Goal: Task Accomplishment & Management: Complete application form

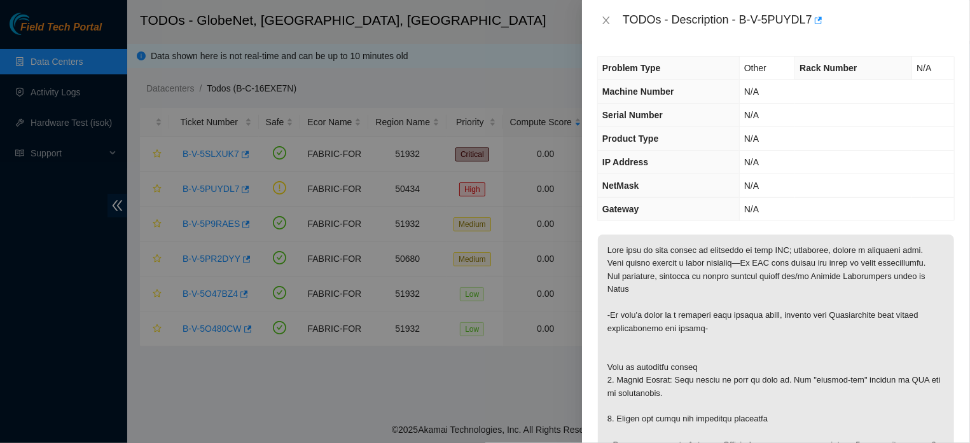
scroll to position [256, 0]
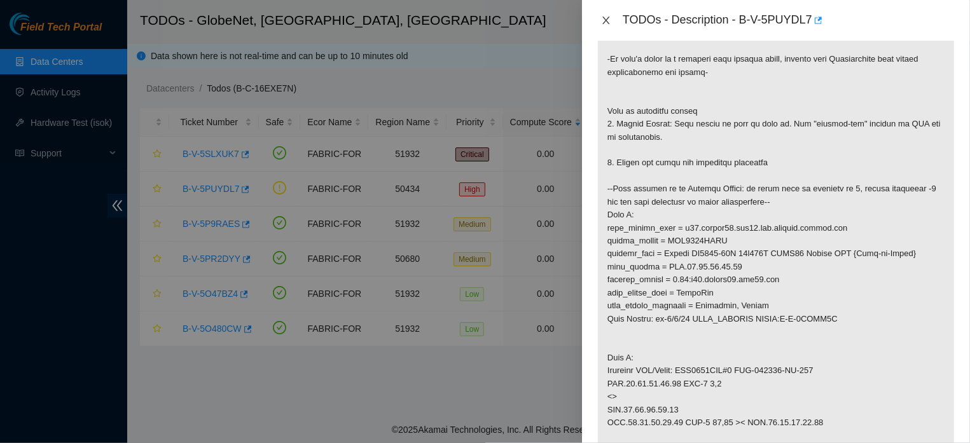
click at [607, 20] on icon "close" at bounding box center [606, 20] width 10 height 10
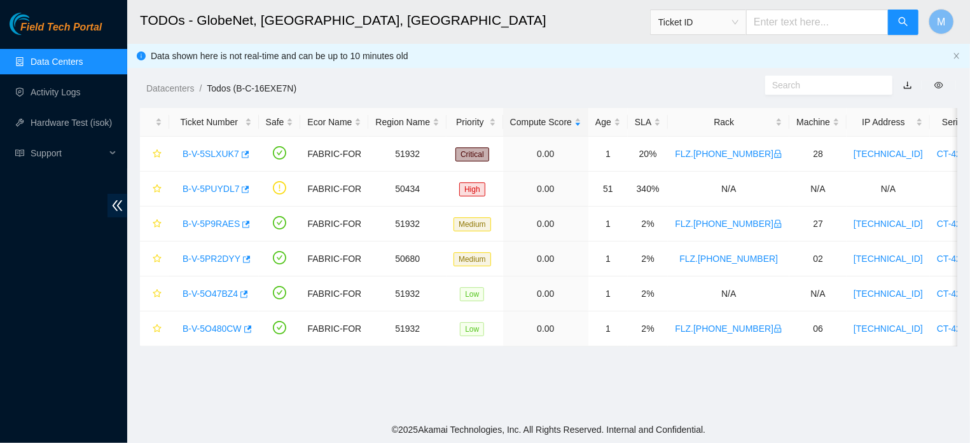
scroll to position [312, 0]
click at [211, 257] on link "B-V-5PR2DYY" at bounding box center [211, 259] width 58 height 10
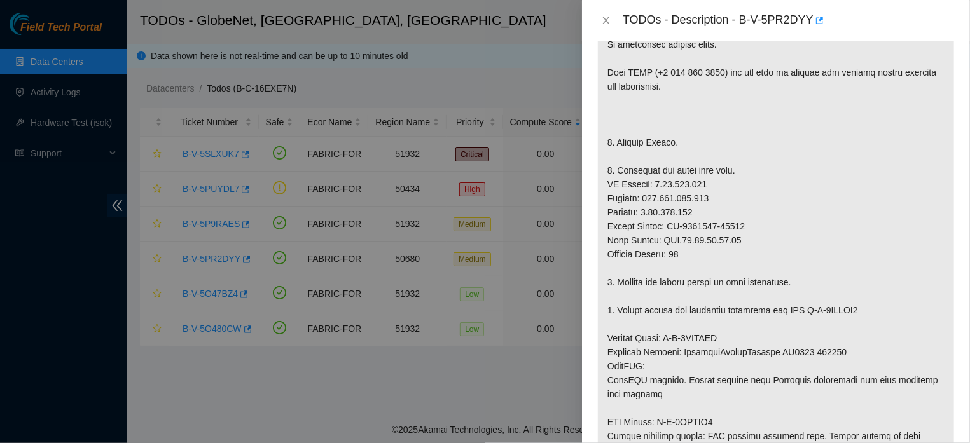
scroll to position [164, 0]
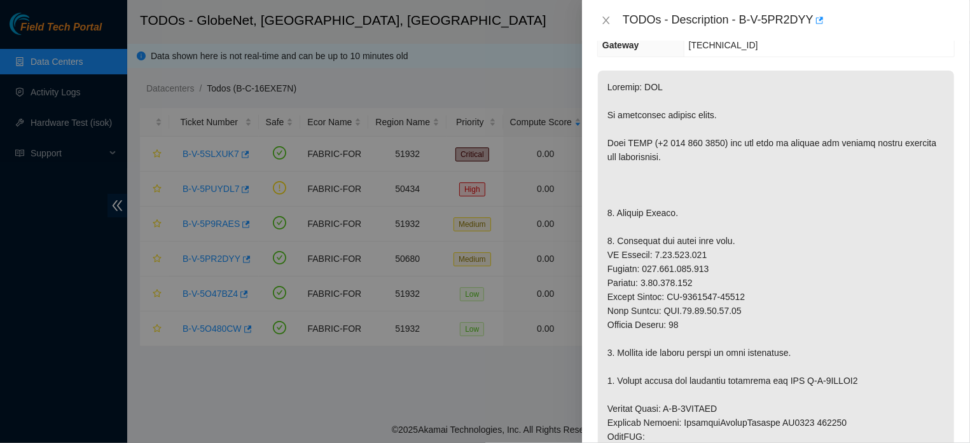
drag, startPoint x: 965, startPoint y: 142, endPoint x: 957, endPoint y: 125, distance: 18.8
click at [957, 125] on div "Problem Type Hardware Rack Number FLZ.[PHONE_NUMBER] Machine Number 02 Serial N…" at bounding box center [776, 242] width 388 height 402
click at [951, 127] on div "Problem Type Hardware Rack Number FLZ.[PHONE_NUMBER] Machine Number 02 Serial N…" at bounding box center [776, 242] width 388 height 402
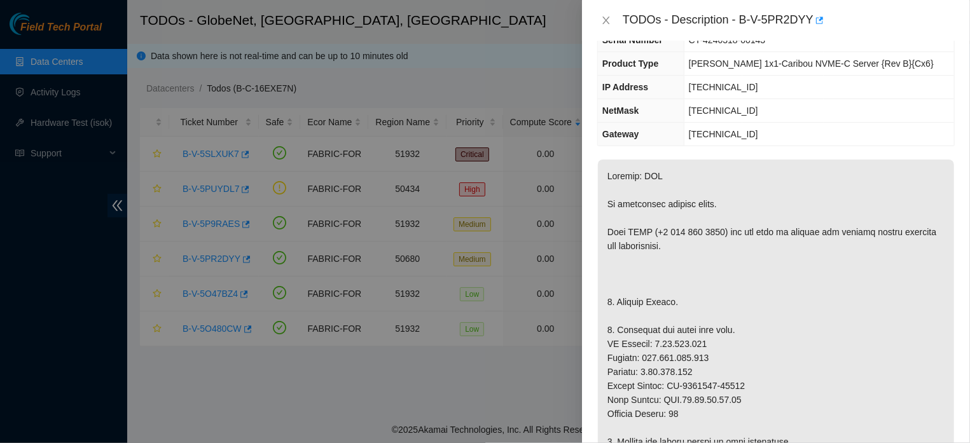
scroll to position [0, 0]
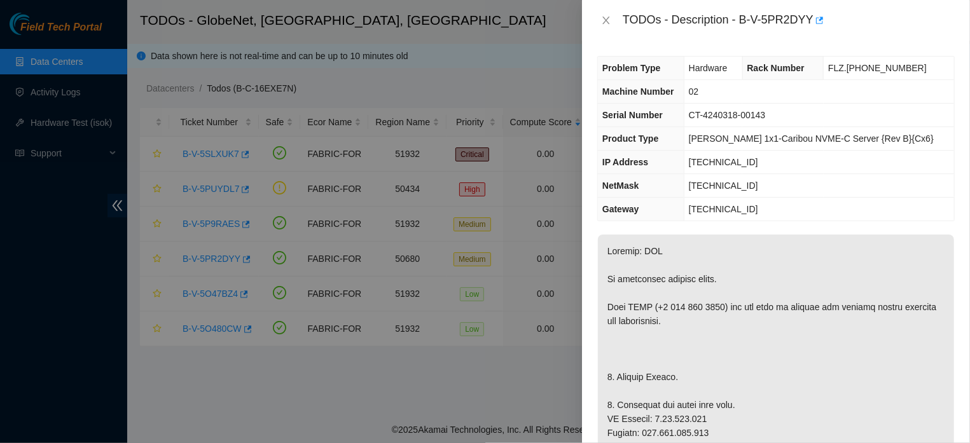
drag, startPoint x: 963, startPoint y: 90, endPoint x: 957, endPoint y: 110, distance: 21.0
click at [957, 110] on div "Problem Type Hardware Rack Number FLZ.[PHONE_NUMBER] Machine Number 02 Serial N…" at bounding box center [776, 242] width 388 height 402
click at [939, 109] on td "CT-4240318-00143" at bounding box center [818, 116] width 270 height 24
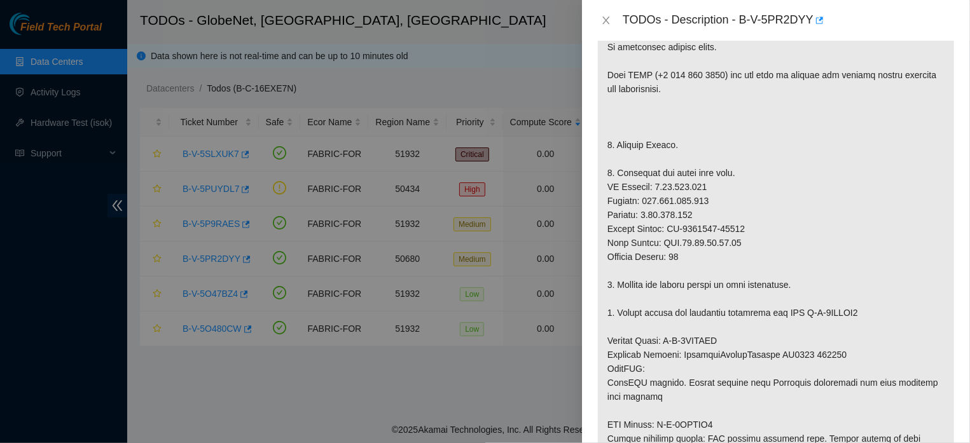
scroll to position [230, 0]
click at [604, 22] on icon "close" at bounding box center [605, 21] width 7 height 8
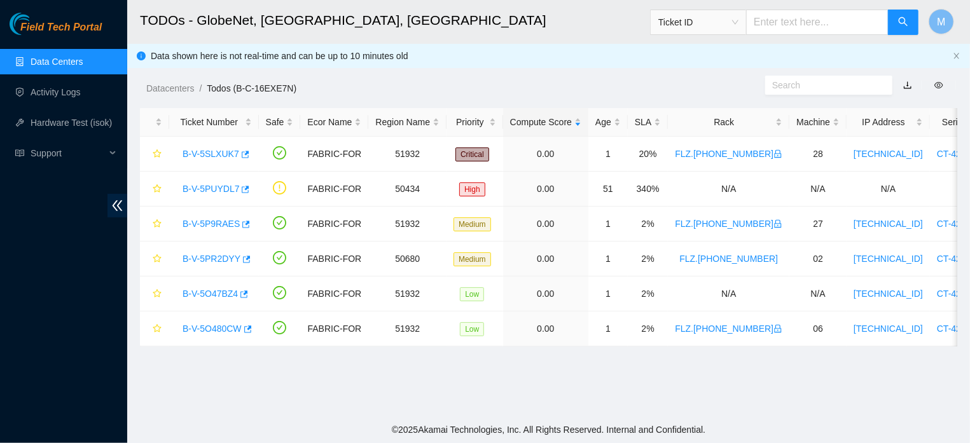
scroll to position [286, 0]
click at [214, 187] on link "B-V-5PUYDL7" at bounding box center [210, 189] width 57 height 10
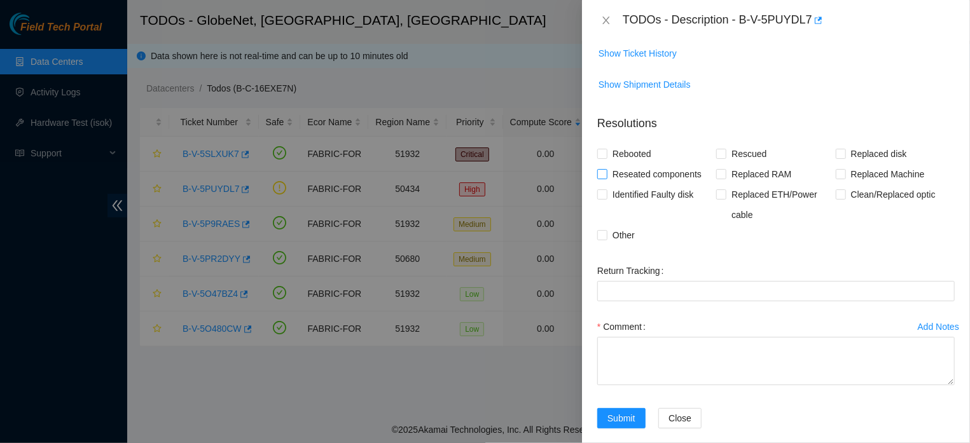
scroll to position [174, 0]
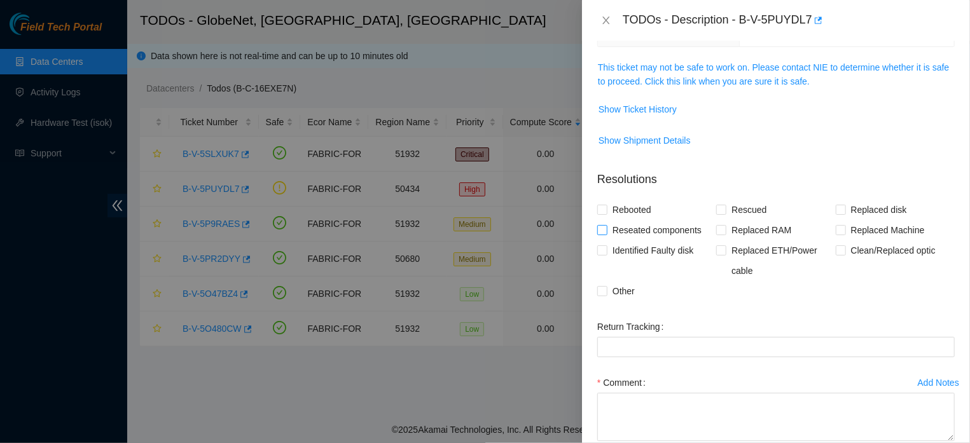
click at [605, 234] on input "Reseated components" at bounding box center [601, 229] width 9 height 9
click at [598, 231] on input "Reseated components" at bounding box center [601, 229] width 9 height 9
checkbox input "false"
click at [603, 298] on label "Other" at bounding box center [618, 291] width 43 height 20
click at [603, 295] on input "Other" at bounding box center [601, 290] width 9 height 9
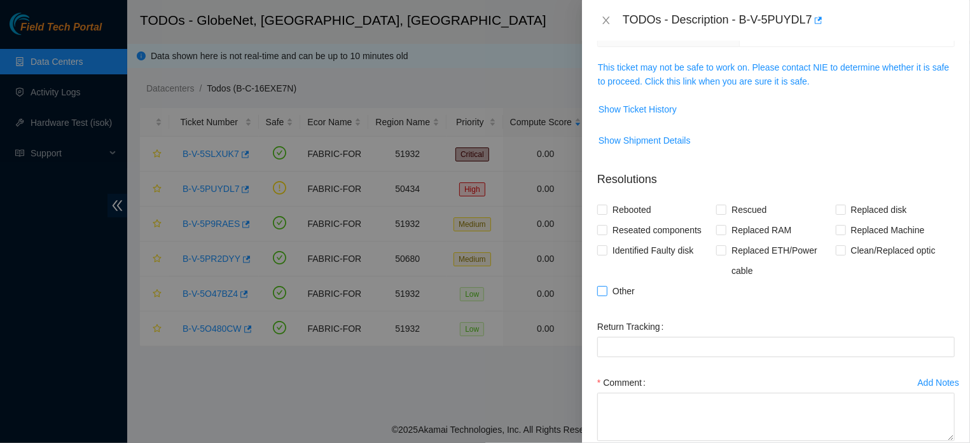
checkbox input "true"
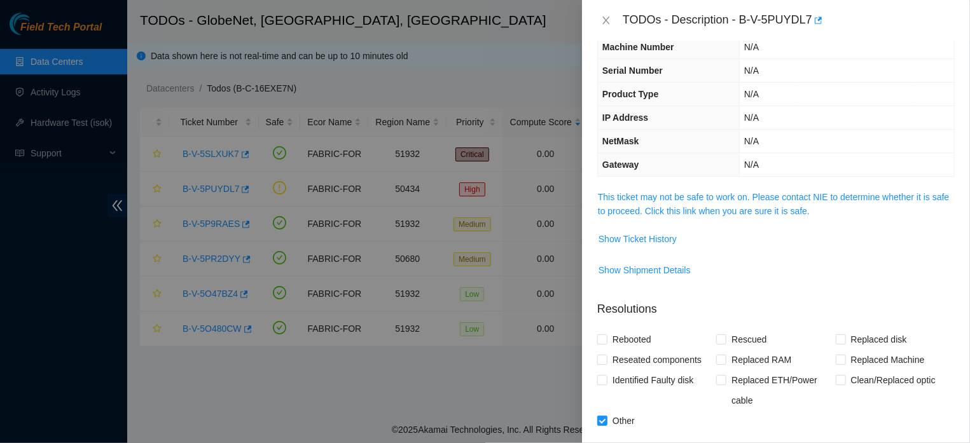
scroll to position [0, 0]
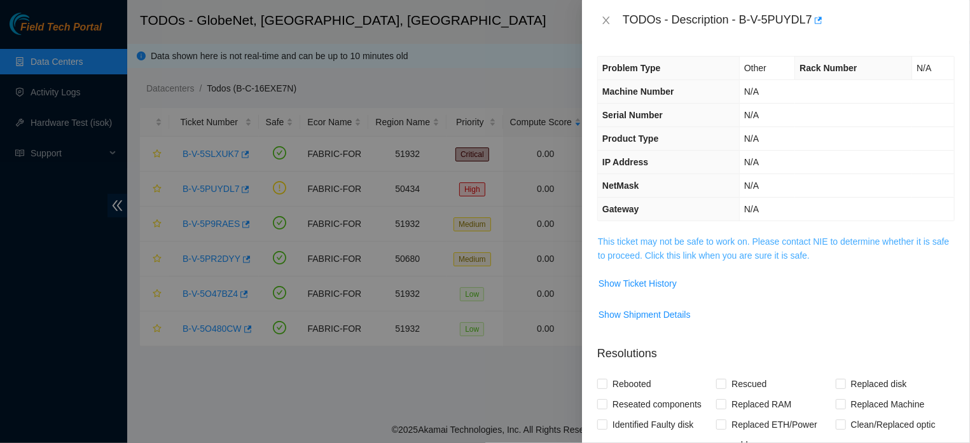
click at [743, 258] on link "This ticket may not be safe to work on. Please contact NIE to determine whether…" at bounding box center [773, 249] width 351 height 24
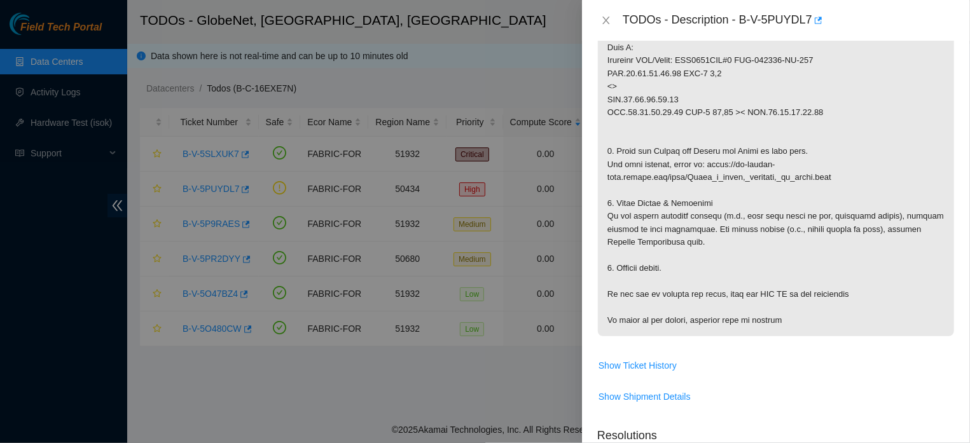
scroll to position [589, 0]
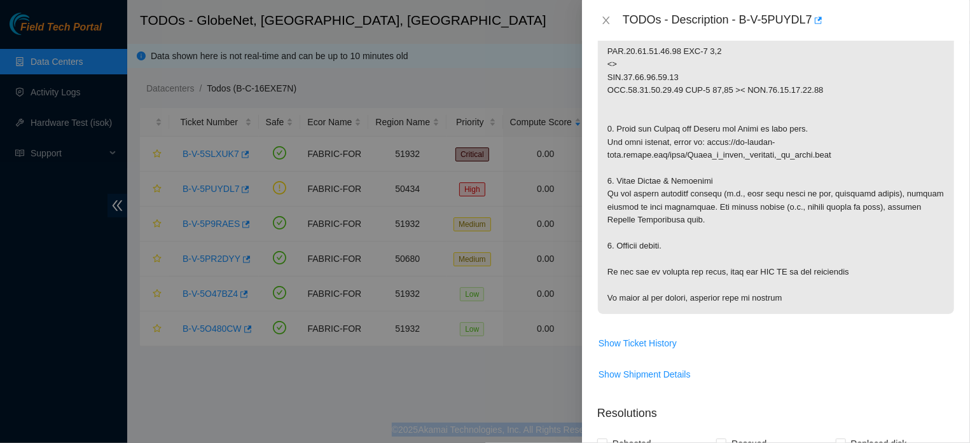
drag, startPoint x: 961, startPoint y: 138, endPoint x: 959, endPoint y: 337, distance: 199.0
click at [959, 337] on div "Problem Type Other Rack Number N/A Machine Number N/A Serial Number N/A Product…" at bounding box center [776, 242] width 388 height 402
click at [943, 348] on div "Problem Type Other Rack Number N/A Machine Number N/A Serial Number N/A Product…" at bounding box center [776, 242] width 388 height 402
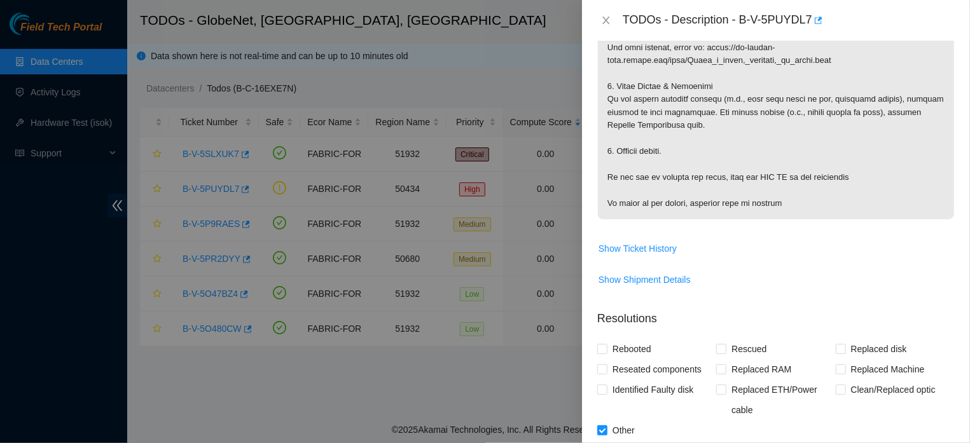
scroll to position [935, 0]
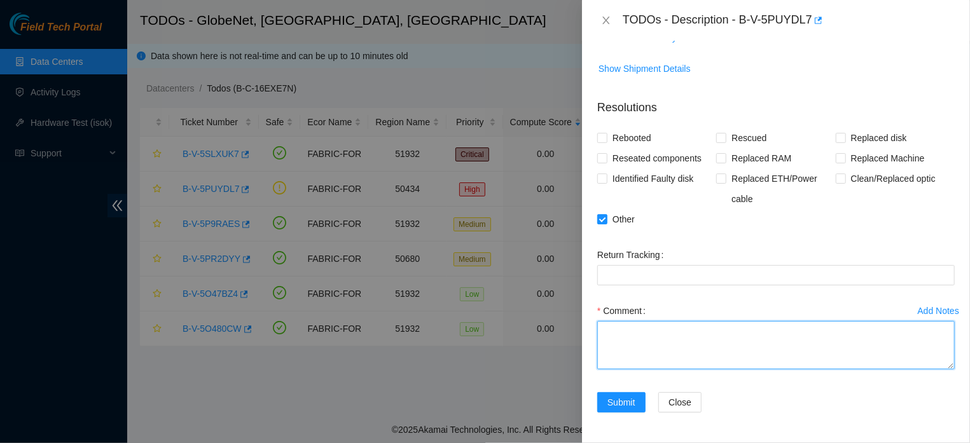
click at [797, 345] on textarea "Comment" at bounding box center [775, 345] width 357 height 48
paste textarea "The activity was performed as described in the ticket, the fiber was cleaned an…"
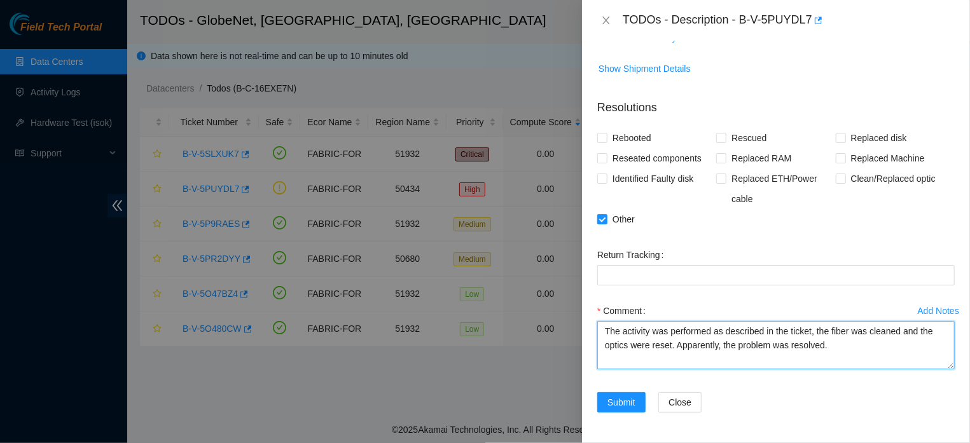
type textarea "The activity was performed as described in the ticket, the fiber was cleaned an…"
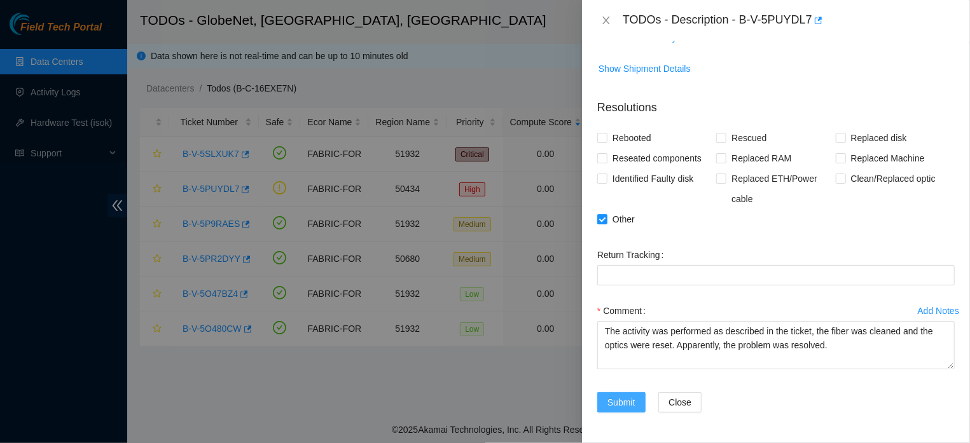
click at [632, 400] on span "Submit" at bounding box center [621, 402] width 28 height 14
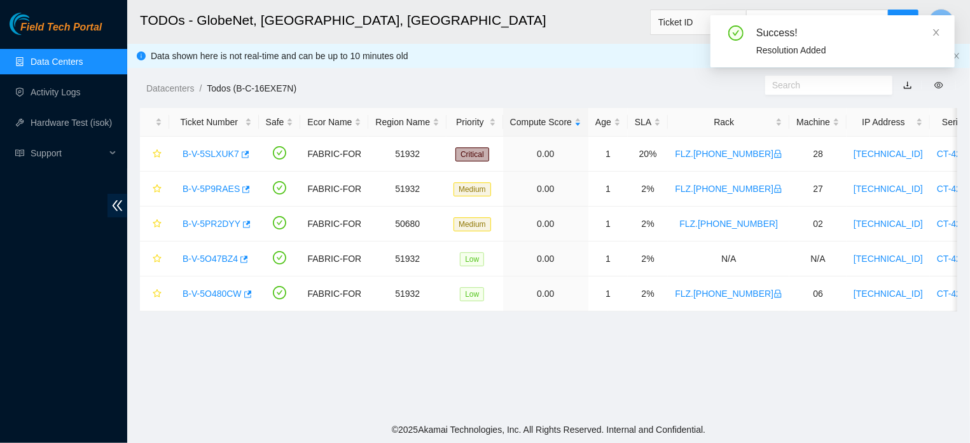
scroll to position [315, 0]
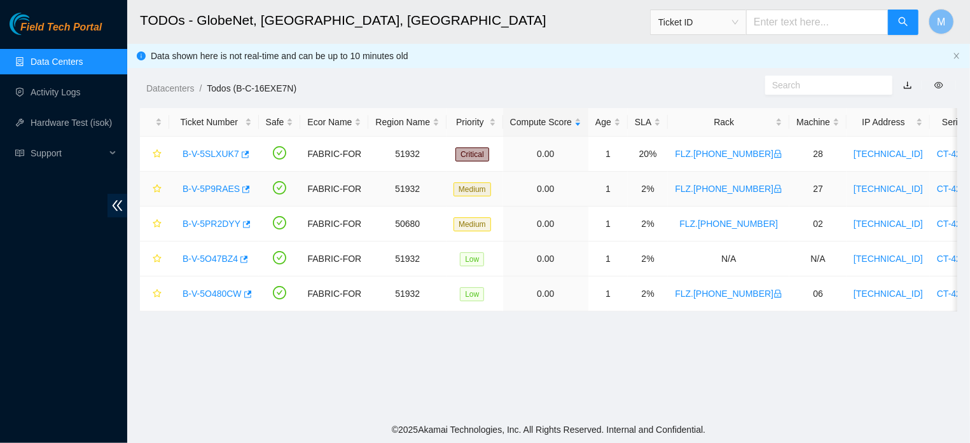
click at [217, 191] on link "B-V-5P9RAES" at bounding box center [210, 189] width 57 height 10
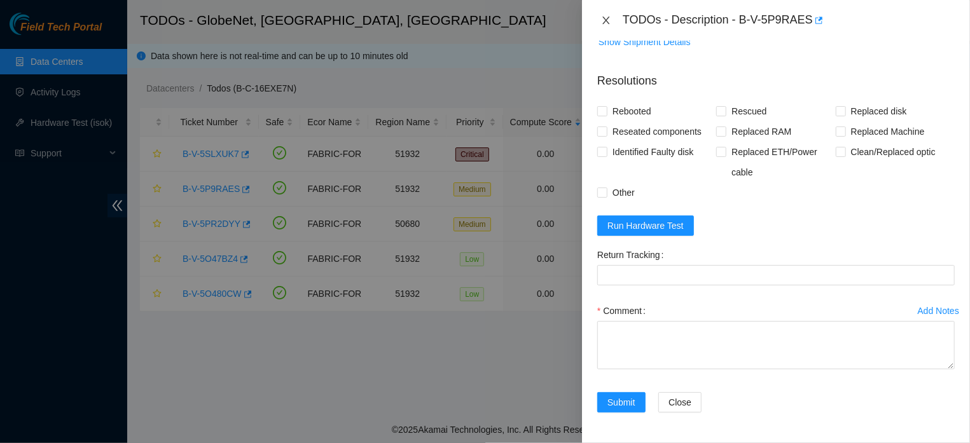
scroll to position [953, 0]
click at [606, 18] on icon "close" at bounding box center [606, 20] width 10 height 10
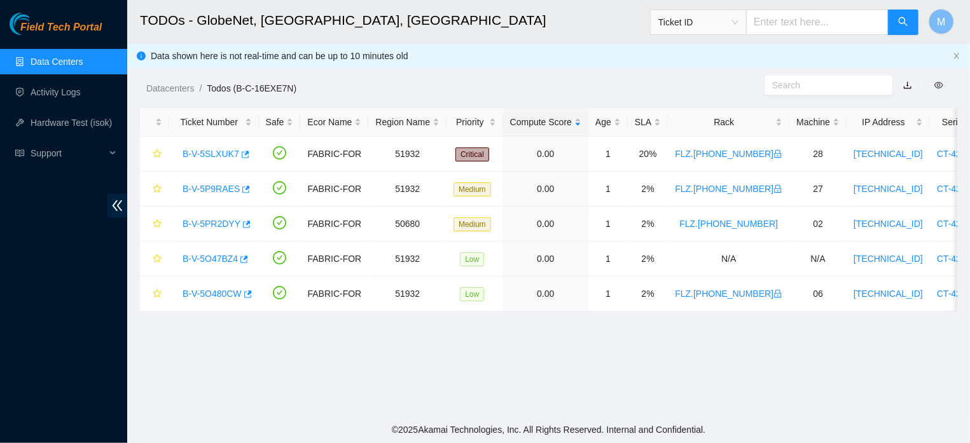
scroll to position [316, 0]
click at [217, 229] on link "B-V-5PR2DYY" at bounding box center [211, 224] width 58 height 10
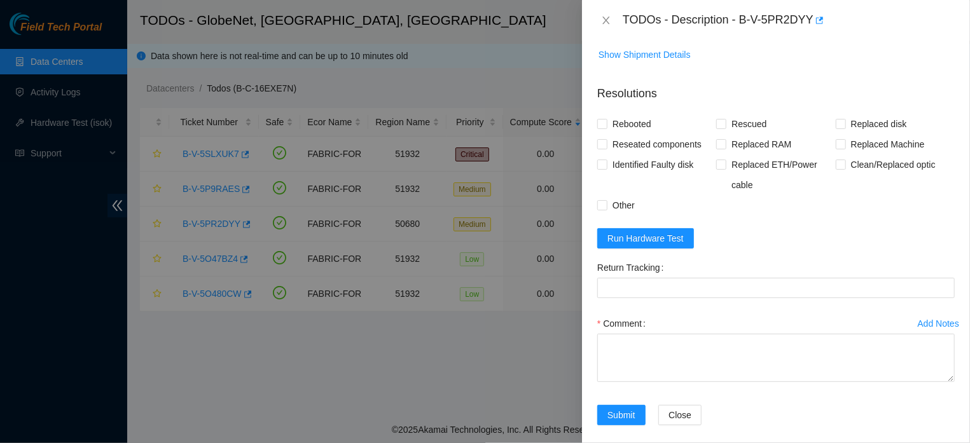
scroll to position [587, 0]
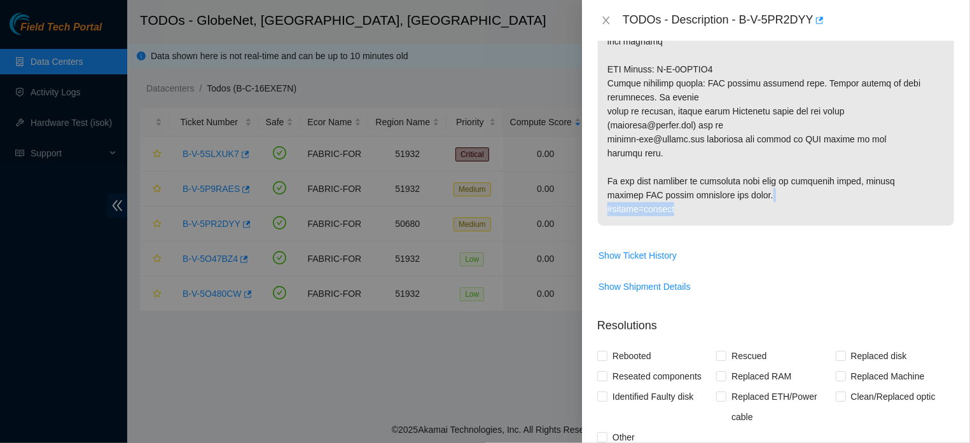
drag, startPoint x: 959, startPoint y: 346, endPoint x: 950, endPoint y: 189, distance: 157.3
click at [950, 189] on div "Problem Type Hardware Rack Number FLZ.[PHONE_NUMBER] Machine Number 02 Serial N…" at bounding box center [776, 242] width 388 height 402
click at [944, 246] on div "Problem Type Hardware Rack Number FLZ.[PHONE_NUMBER] Machine Number 02 Serial N…" at bounding box center [776, 242] width 388 height 402
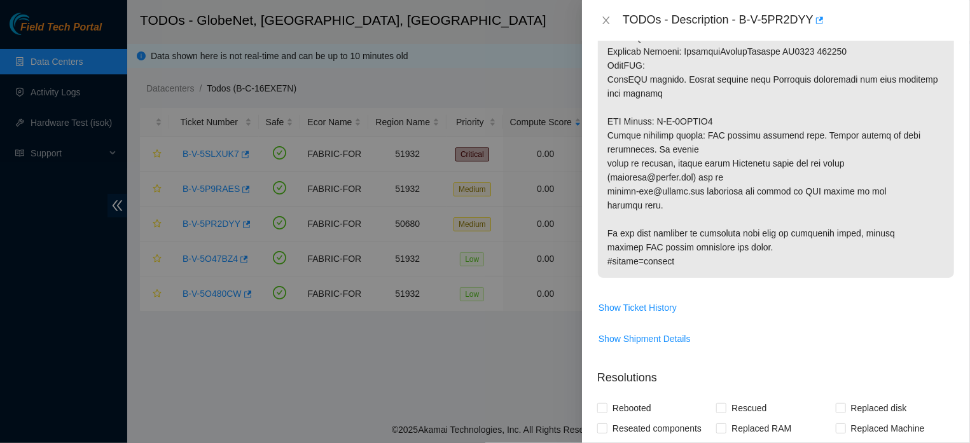
scroll to position [91, 0]
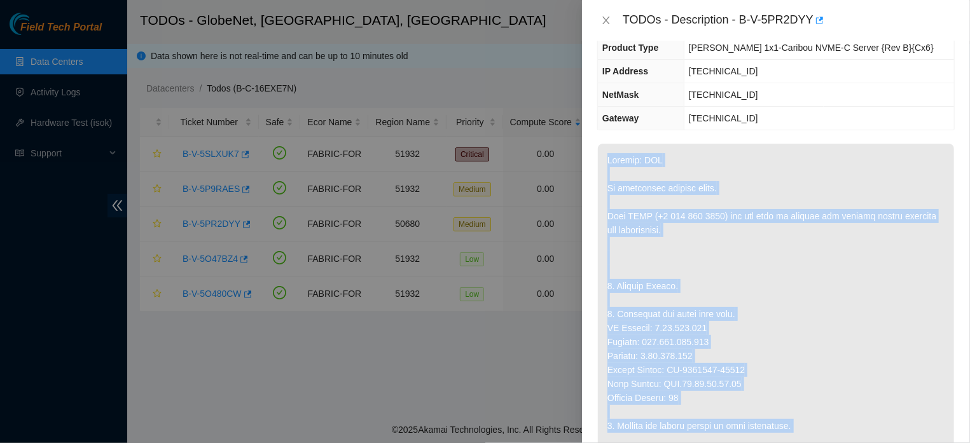
drag, startPoint x: 608, startPoint y: 163, endPoint x: 768, endPoint y: 435, distance: 315.2
click at [768, 435] on p at bounding box center [776, 433] width 356 height 579
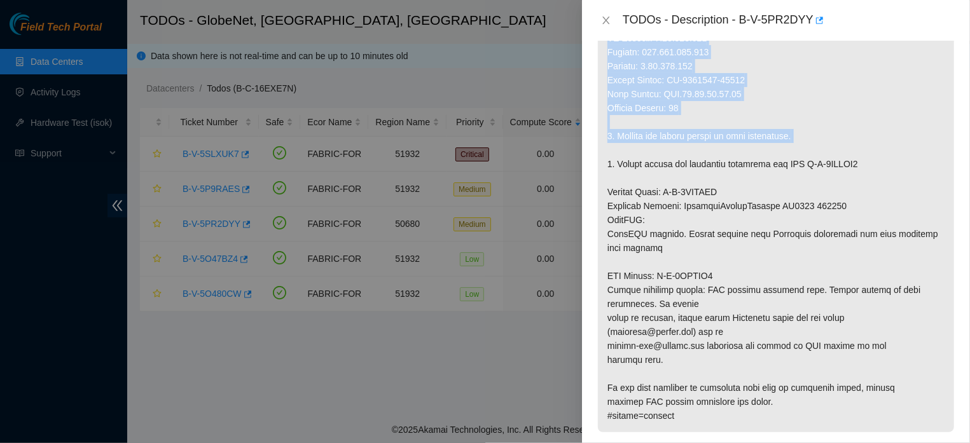
scroll to position [449, 0]
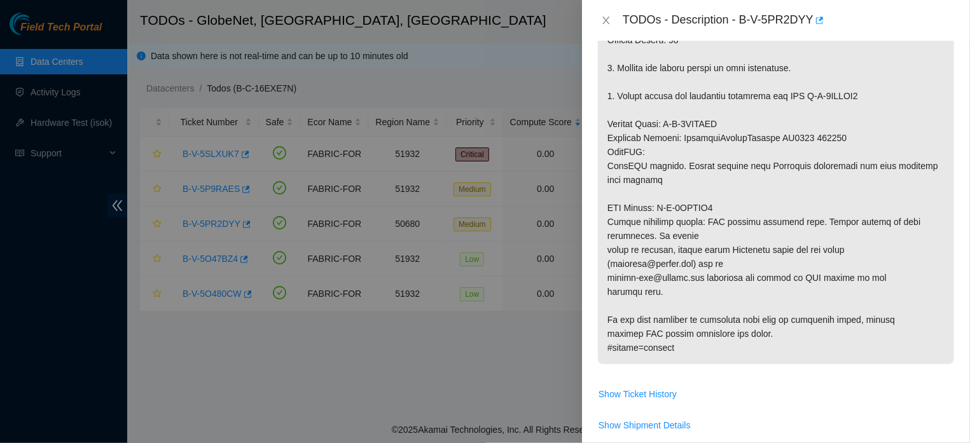
click at [726, 345] on p at bounding box center [776, 75] width 356 height 579
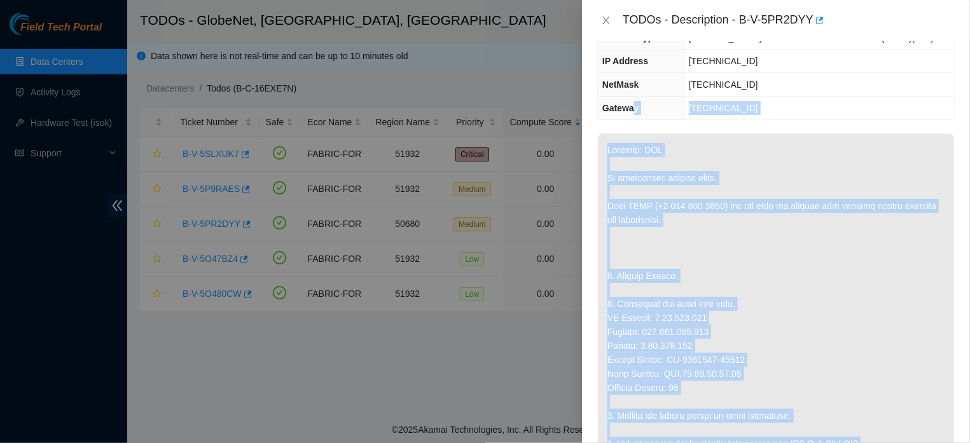
scroll to position [74, 0]
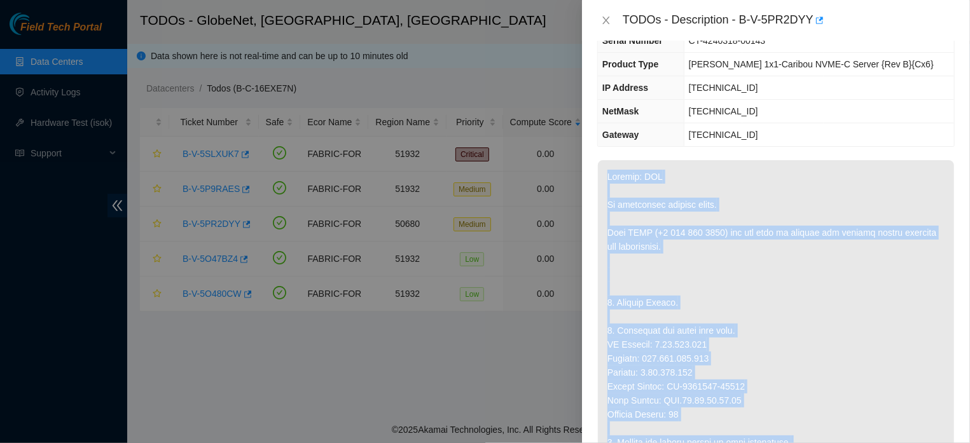
drag, startPoint x: 675, startPoint y: 351, endPoint x: 606, endPoint y: 179, distance: 185.7
click at [606, 179] on p at bounding box center [776, 449] width 356 height 579
copy p "Network: SDN No suspension records found. Call NOCC ([PHONE_NUMBER]) and ask th…"
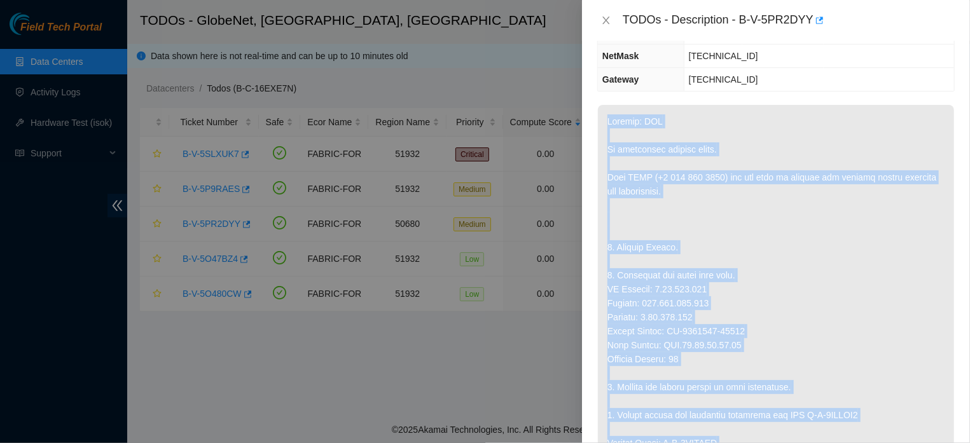
scroll to position [175, 0]
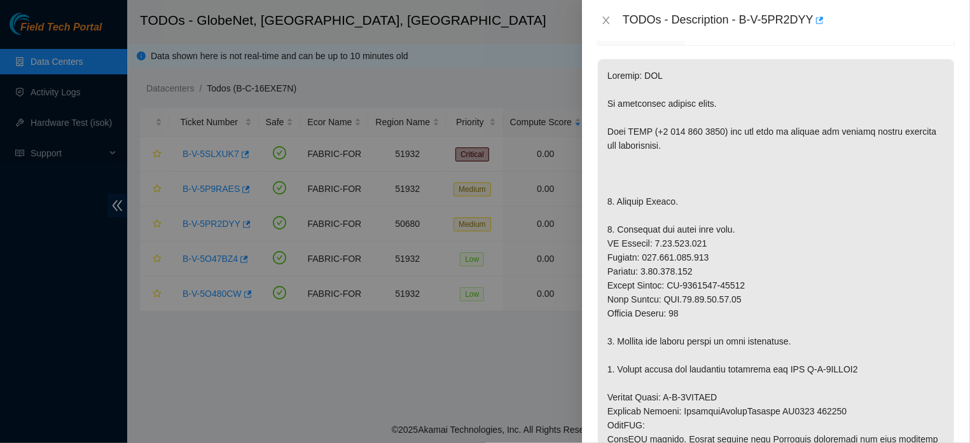
click at [856, 163] on p at bounding box center [776, 348] width 356 height 579
click at [280, 359] on div at bounding box center [485, 221] width 970 height 443
click at [604, 22] on icon "close" at bounding box center [605, 21] width 7 height 8
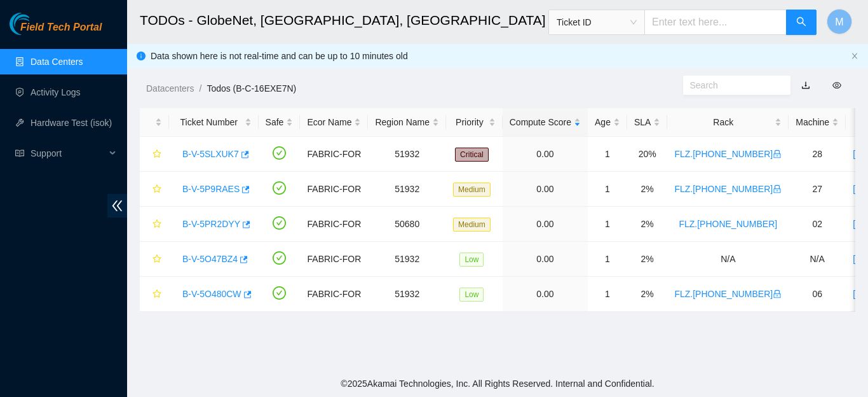
scroll to position [231, 0]
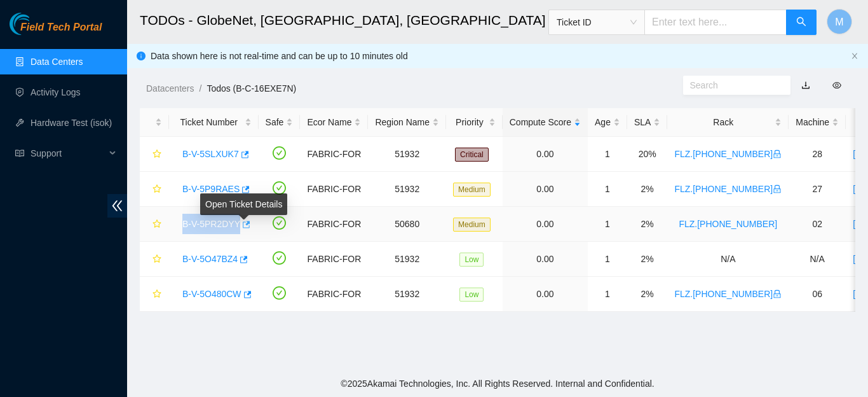
drag, startPoint x: 177, startPoint y: 224, endPoint x: 245, endPoint y: 227, distance: 68.1
click at [212, 227] on link "B-V-5PR2DYY" at bounding box center [211, 224] width 58 height 10
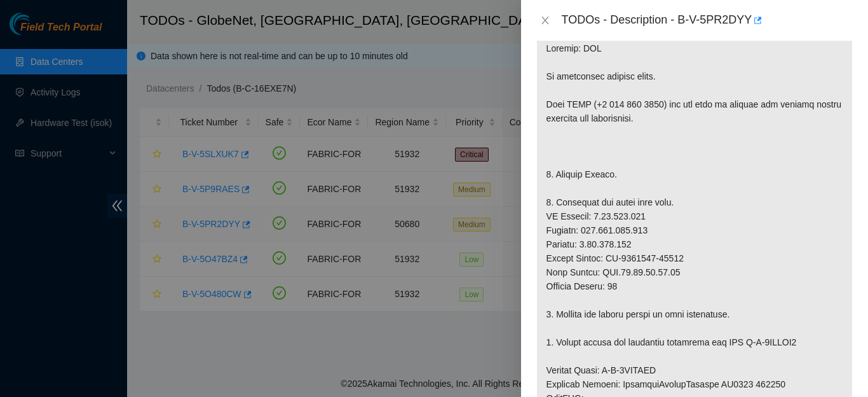
scroll to position [118, 0]
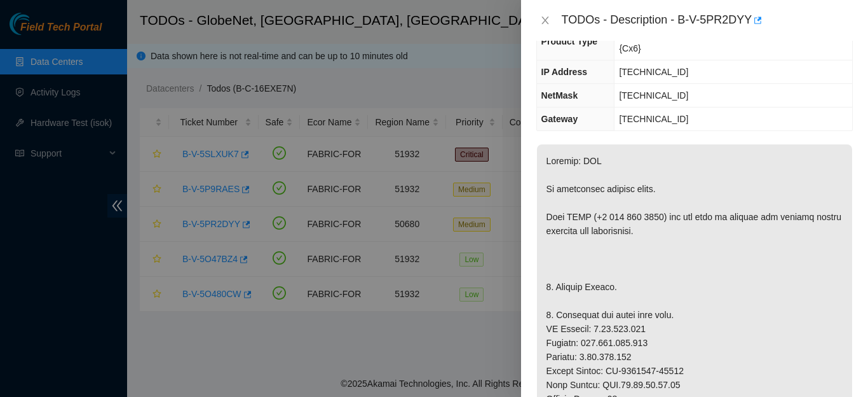
click at [55, 92] on div at bounding box center [434, 198] width 868 height 397
click at [48, 244] on div at bounding box center [434, 198] width 868 height 397
click at [544, 20] on icon "close" at bounding box center [545, 21] width 7 height 8
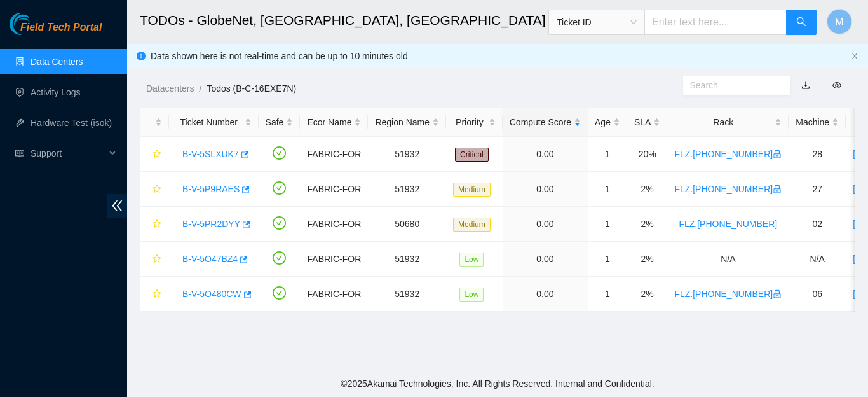
click at [72, 93] on link "Activity Logs" at bounding box center [56, 92] width 50 height 10
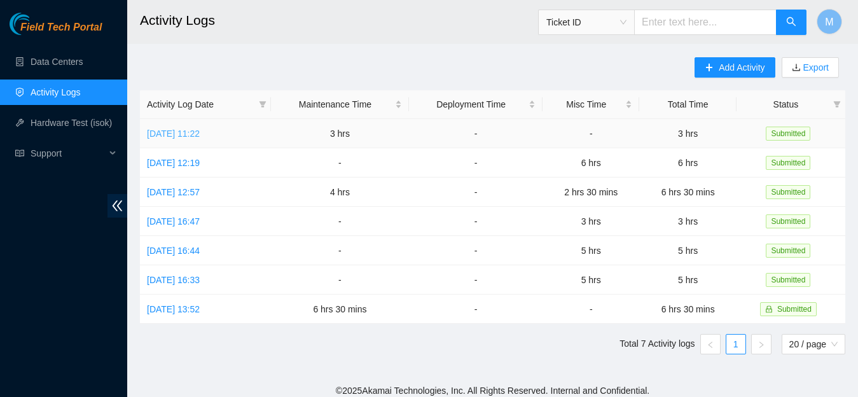
click at [186, 132] on link "[DATE] 11:22" at bounding box center [173, 133] width 53 height 10
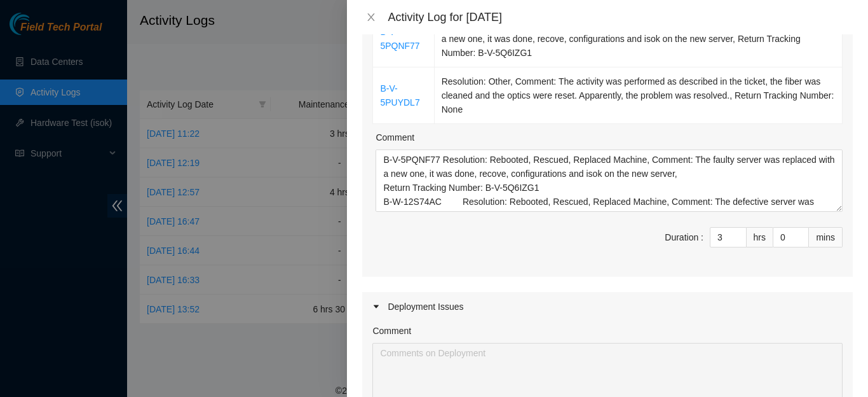
scroll to position [357, 0]
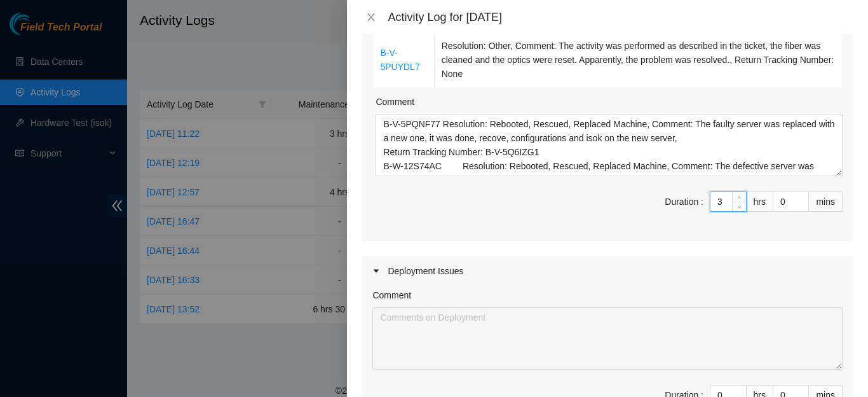
click at [716, 199] on input "3" at bounding box center [729, 201] width 36 height 19
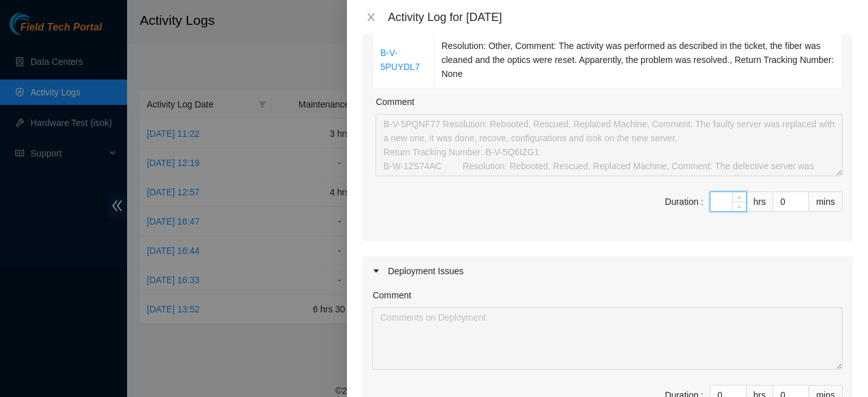
type input "0"
type input "5"
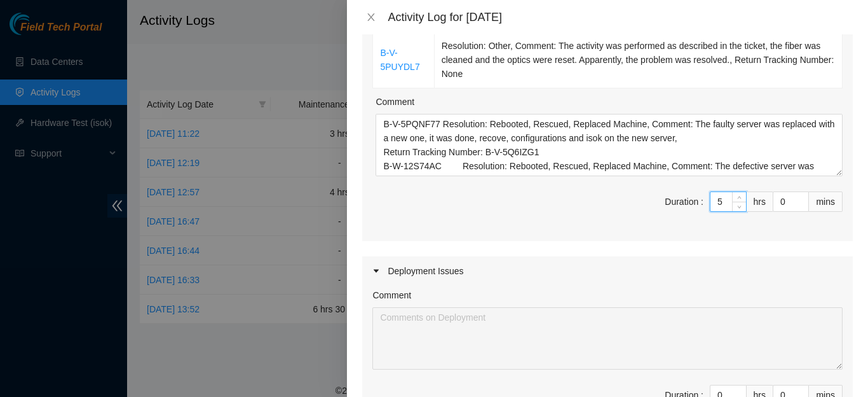
type input "5"
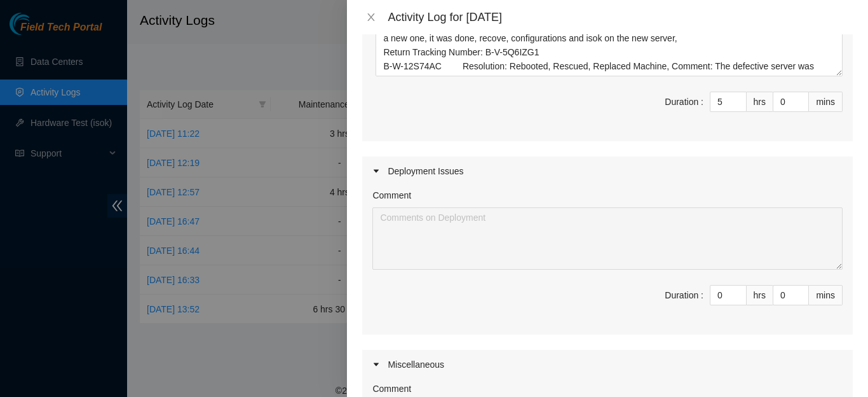
scroll to position [744, 0]
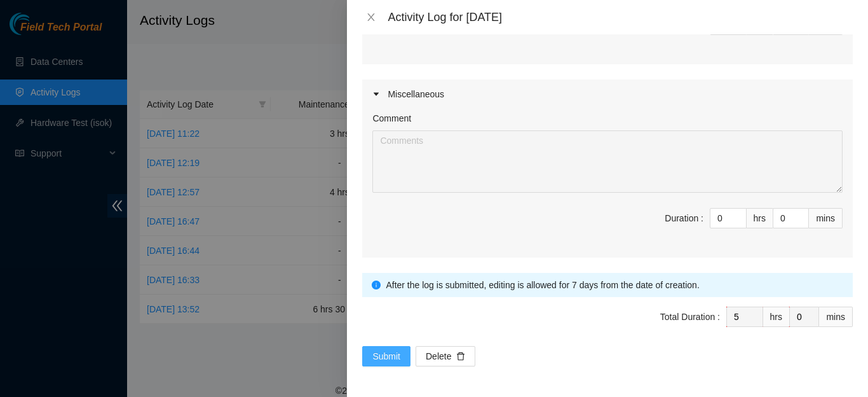
click at [385, 353] on span "Submit" at bounding box center [387, 356] width 28 height 14
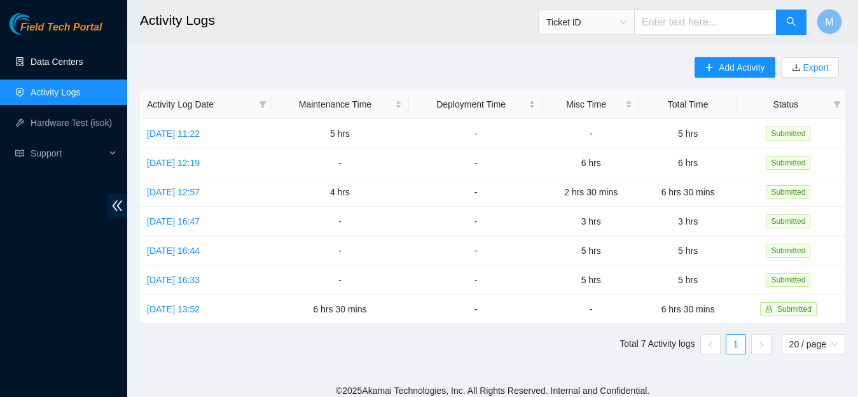
click at [73, 60] on link "Data Centers" at bounding box center [57, 62] width 52 height 10
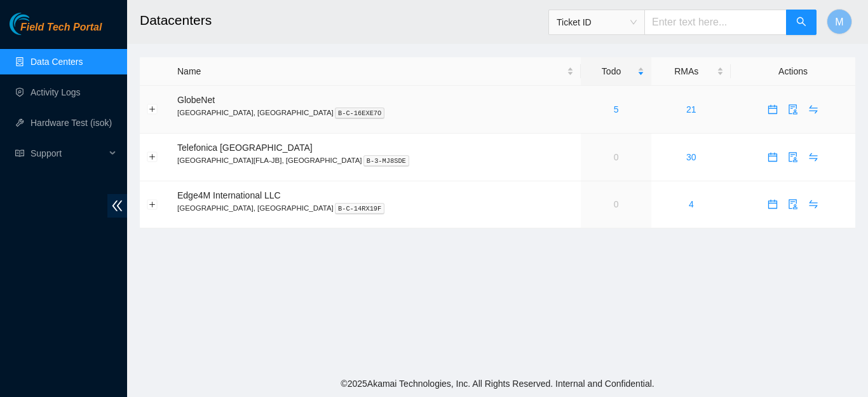
click at [588, 108] on div "5" at bounding box center [616, 109] width 57 height 14
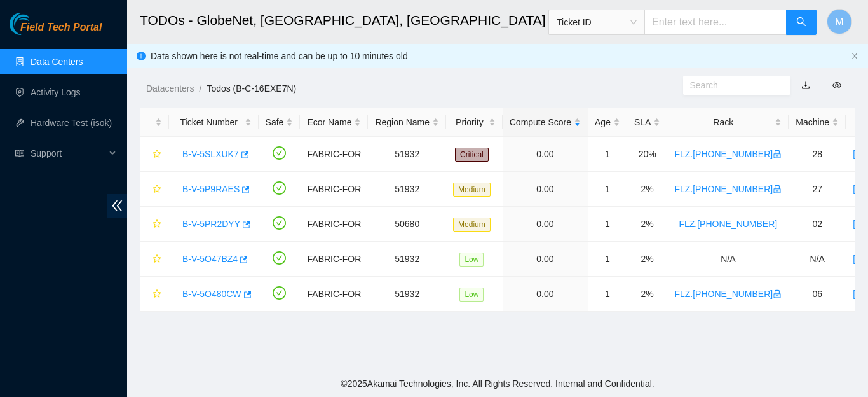
click at [533, 115] on div "Compute Score" at bounding box center [545, 122] width 71 height 14
click at [204, 219] on link "B-V-5PR2DYY" at bounding box center [211, 224] width 58 height 10
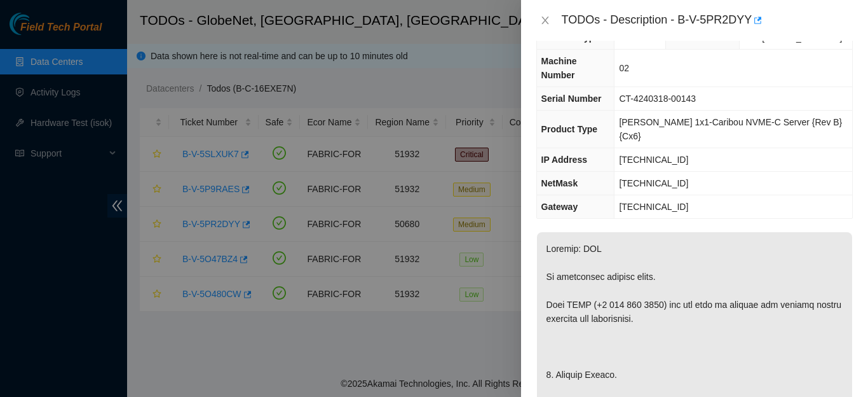
scroll to position [28, 0]
